Goal: Share content: Share content

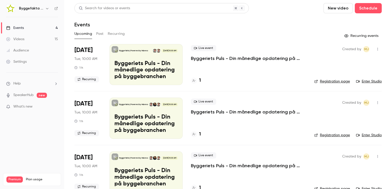
click at [100, 35] on button "Past" at bounding box center [99, 34] width 7 height 8
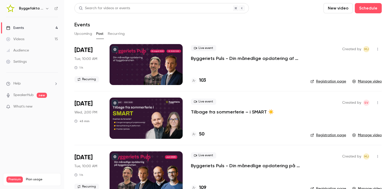
click at [209, 60] on p "Byggeriets Puls - Din månedlige opdatering af byggebranchen" at bounding box center [246, 58] width 111 height 6
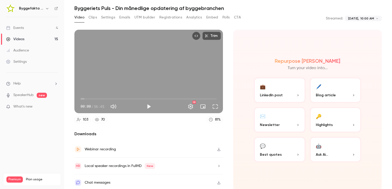
scroll to position [17, 0]
click at [321, 91] on button "🖊️ Blog article" at bounding box center [336, 90] width 52 height 26
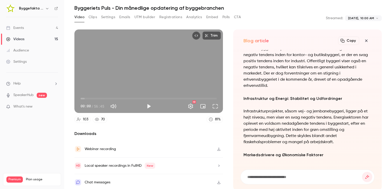
scroll to position [-199, 0]
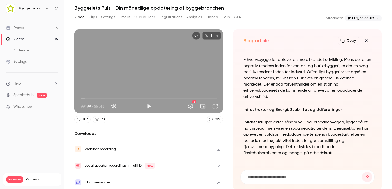
click at [348, 41] on button "Copy" at bounding box center [348, 41] width 21 height 8
click at [291, 36] on div "Blog article Copy Turn your video into..." at bounding box center [307, 41] width 128 height 10
click at [365, 41] on icon "button" at bounding box center [366, 41] width 2 height 2
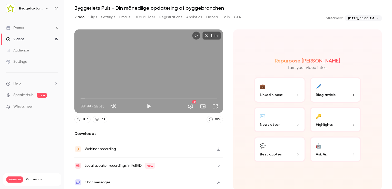
click at [285, 89] on button "💼 LinkedIn post" at bounding box center [280, 90] width 52 height 26
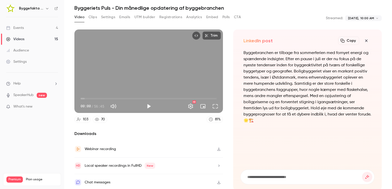
click at [363, 41] on icon "button" at bounding box center [366, 41] width 6 height 4
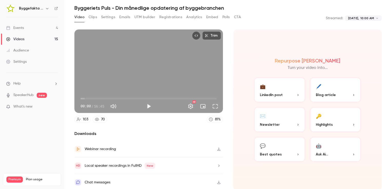
click at [266, 152] on span "Best quotes" at bounding box center [271, 154] width 22 height 5
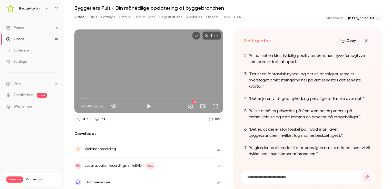
click at [363, 42] on icon "button" at bounding box center [366, 41] width 6 height 4
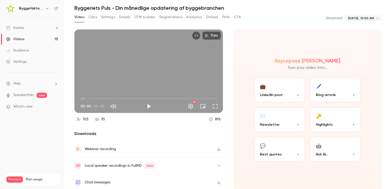
click at [323, 119] on button "🔑 Highlights" at bounding box center [336, 120] width 52 height 26
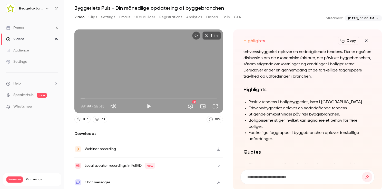
scroll to position [-127, 0]
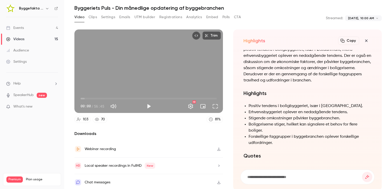
click at [365, 42] on icon "button" at bounding box center [366, 41] width 6 height 4
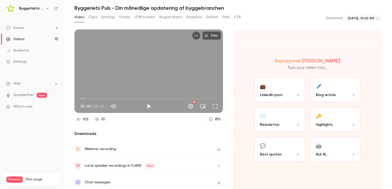
click at [277, 121] on button "✉️ Newsletter" at bounding box center [280, 120] width 52 height 26
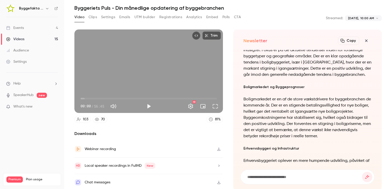
scroll to position [-149, 0]
click at [342, 40] on button "Copy" at bounding box center [348, 41] width 21 height 8
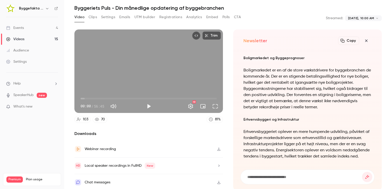
scroll to position [-119, 0]
